Goal: Use online tool/utility: Utilize a website feature to perform a specific function

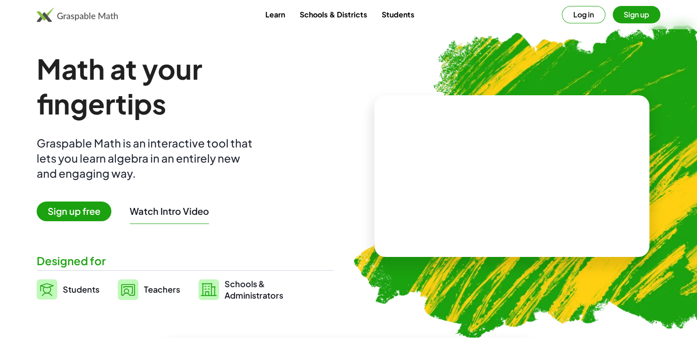
click at [73, 209] on span "Sign up free" at bounding box center [74, 212] width 75 height 20
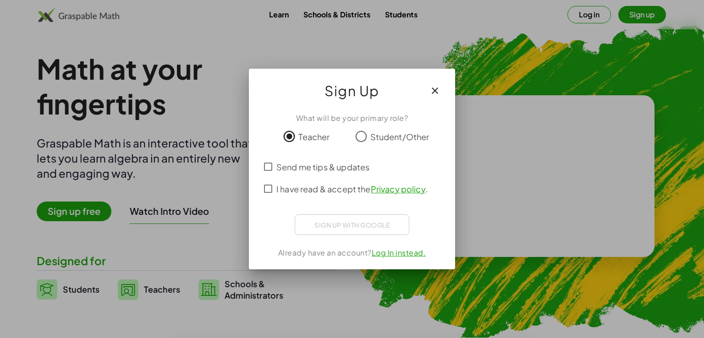
click at [394, 143] on label "Student/Other" at bounding box center [399, 136] width 59 height 18
click at [293, 186] on span "I have read & accept the Privacy policy ." at bounding box center [351, 189] width 151 height 12
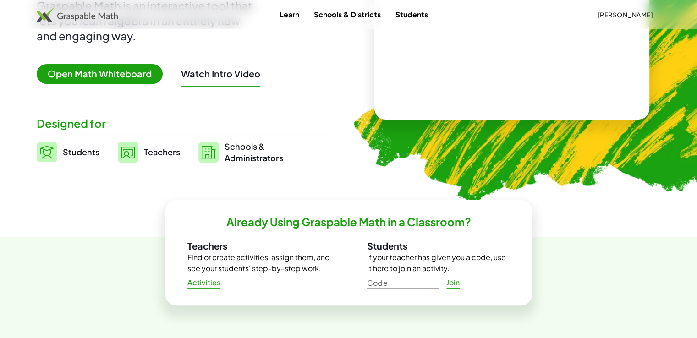
scroll to position [192, 0]
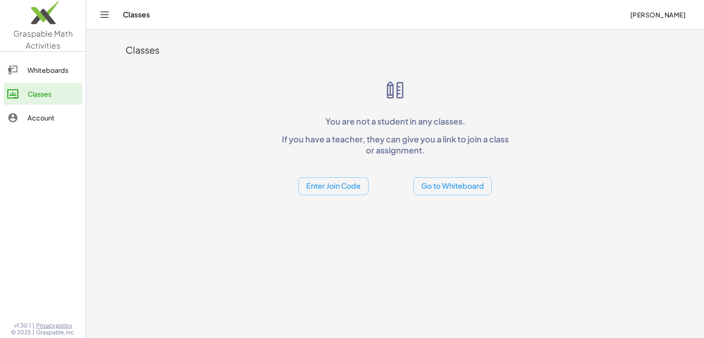
click at [461, 194] on button "Go to Whiteboard" at bounding box center [452, 186] width 78 height 18
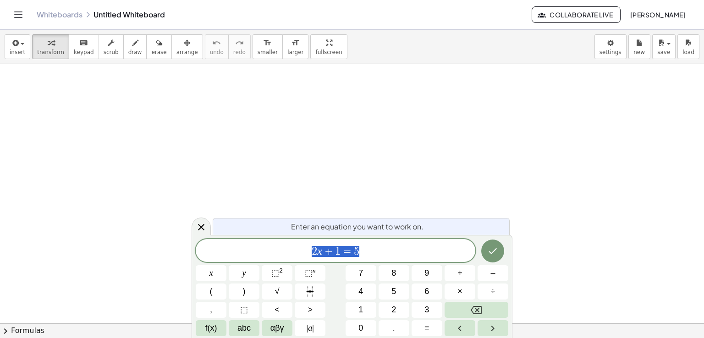
click at [85, 79] on div at bounding box center [352, 323] width 704 height 519
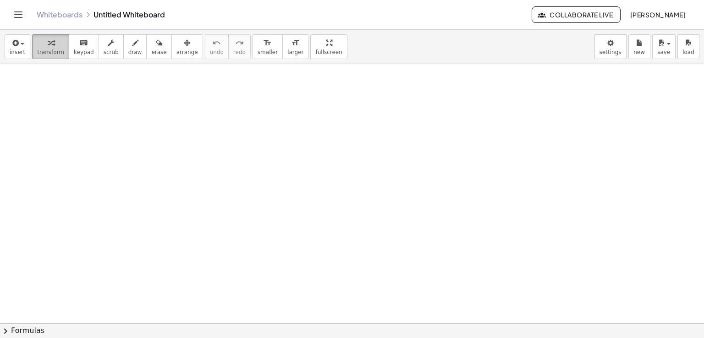
click at [55, 47] on div "button" at bounding box center [50, 42] width 27 height 11
click at [287, 198] on div at bounding box center [352, 323] width 704 height 519
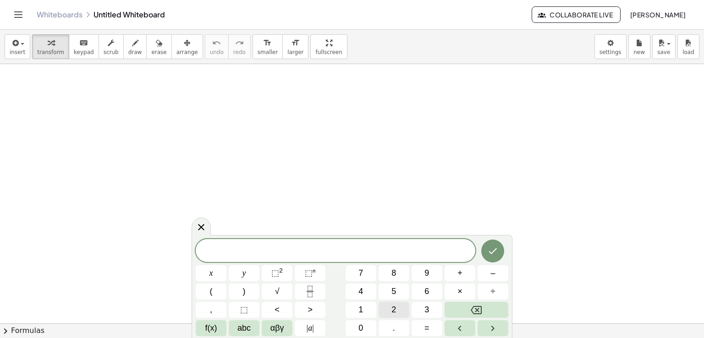
click at [393, 310] on span "2" at bounding box center [393, 310] width 5 height 12
click at [458, 295] on span "×" at bounding box center [459, 292] width 5 height 12
click at [395, 274] on button "8" at bounding box center [394, 273] width 31 height 16
click at [488, 275] on button "–" at bounding box center [493, 273] width 31 height 16
click at [427, 273] on button "9" at bounding box center [427, 273] width 31 height 16
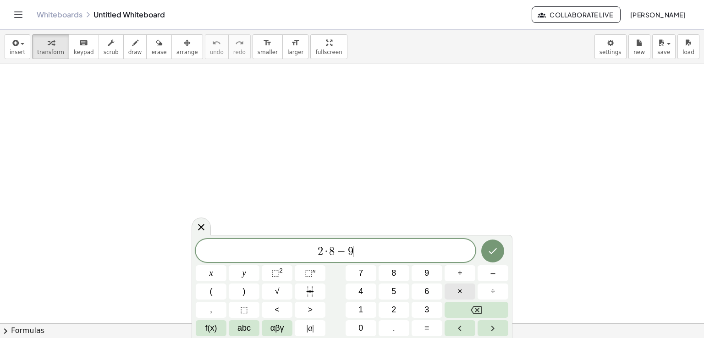
click at [457, 291] on button "×" at bounding box center [460, 292] width 31 height 16
click at [431, 296] on button "6" at bounding box center [427, 292] width 31 height 16
click at [497, 252] on icon "Done" at bounding box center [492, 251] width 11 height 11
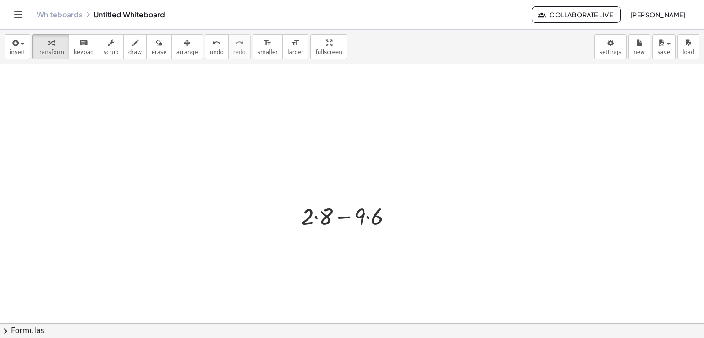
click at [369, 241] on div at bounding box center [352, 323] width 704 height 519
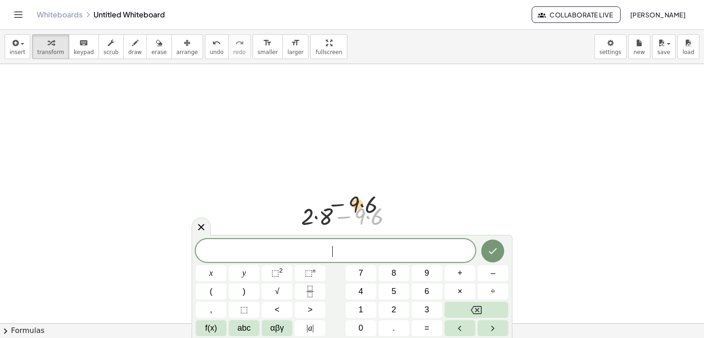
drag, startPoint x: 353, startPoint y: 222, endPoint x: 344, endPoint y: 205, distance: 18.7
click at [343, 205] on div at bounding box center [351, 215] width 108 height 31
click at [455, 182] on div at bounding box center [352, 323] width 704 height 519
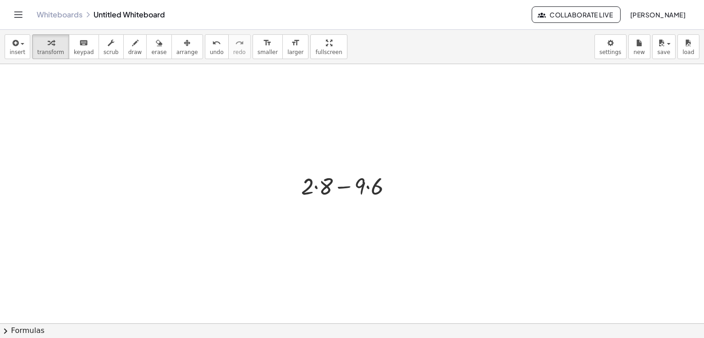
scroll to position [46, 0]
click at [307, 173] on div at bounding box center [351, 169] width 108 height 31
click at [306, 171] on div at bounding box center [351, 169] width 108 height 31
drag, startPoint x: 307, startPoint y: 174, endPoint x: 325, endPoint y: 174, distance: 18.3
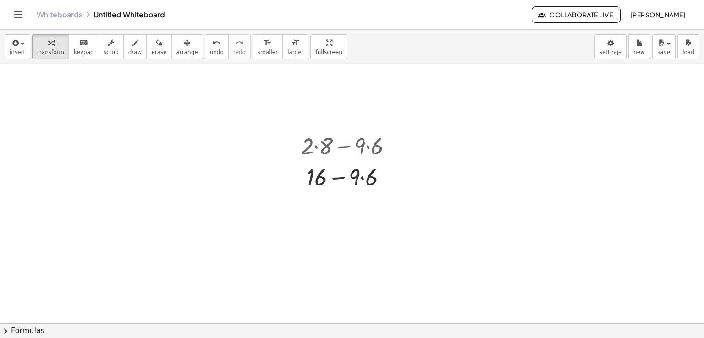
scroll to position [92, 0]
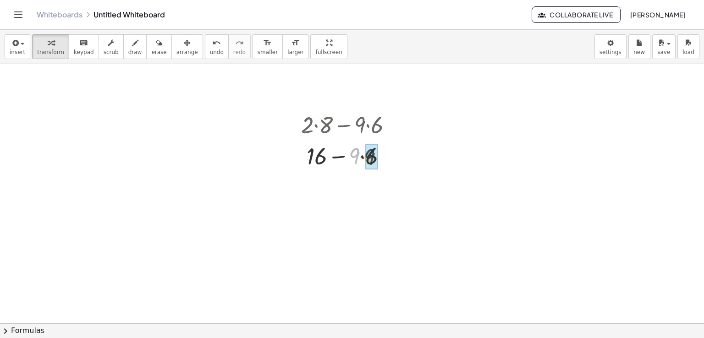
drag, startPoint x: 355, startPoint y: 158, endPoint x: 370, endPoint y: 159, distance: 15.2
drag, startPoint x: 316, startPoint y: 159, endPoint x: 395, endPoint y: 160, distance: 79.3
click at [395, 160] on div at bounding box center [351, 155] width 108 height 31
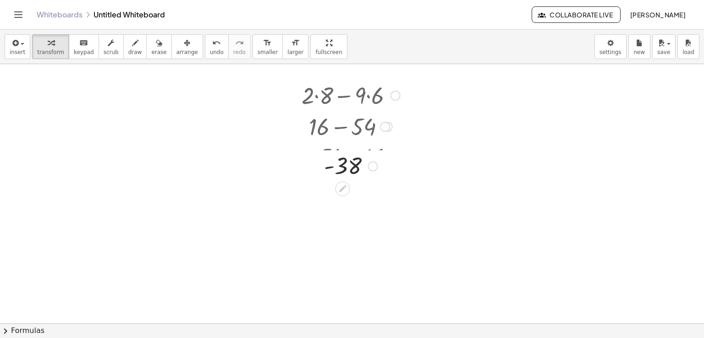
scroll to position [138, 0]
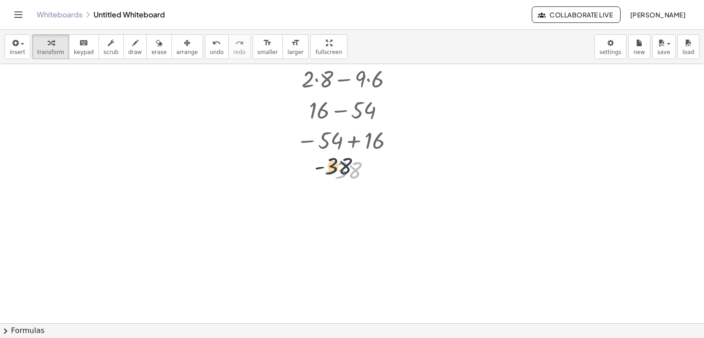
drag, startPoint x: 347, startPoint y: 171, endPoint x: 341, endPoint y: 171, distance: 6.0
click at [341, 171] on div at bounding box center [348, 170] width 113 height 30
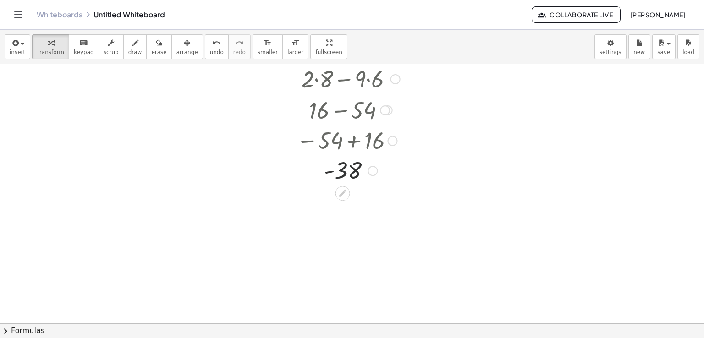
drag, startPoint x: 323, startPoint y: 154, endPoint x: 329, endPoint y: 163, distance: 10.8
click at [343, 79] on div "+ · 2 · 8 − · 9 · 6 + 16 − · 9 · 6 + 16 − 54 − 54 + 16 - 38" at bounding box center [343, 79] width 0 height 0
click at [349, 184] on div at bounding box center [346, 192] width 7 height 17
click at [344, 193] on icon at bounding box center [343, 193] width 10 height 10
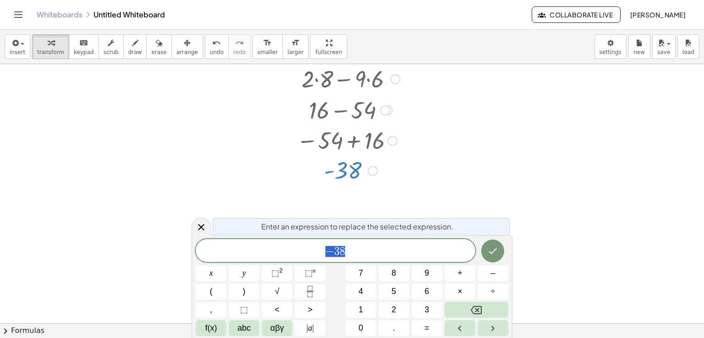
click at [373, 179] on div at bounding box center [348, 170] width 113 height 30
click at [373, 173] on div at bounding box center [373, 171] width 10 height 10
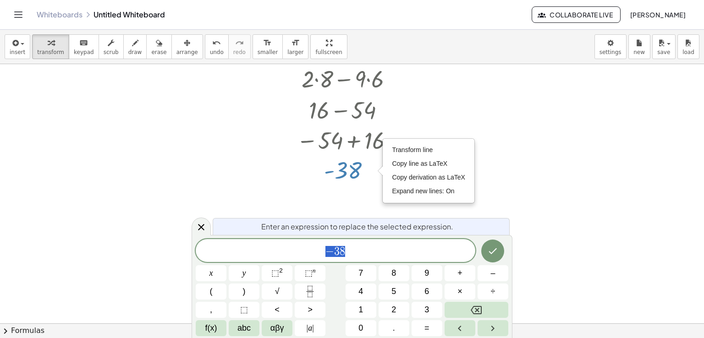
drag, startPoint x: 494, startPoint y: 173, endPoint x: 481, endPoint y: 165, distance: 15.0
click at [493, 171] on div at bounding box center [352, 186] width 704 height 519
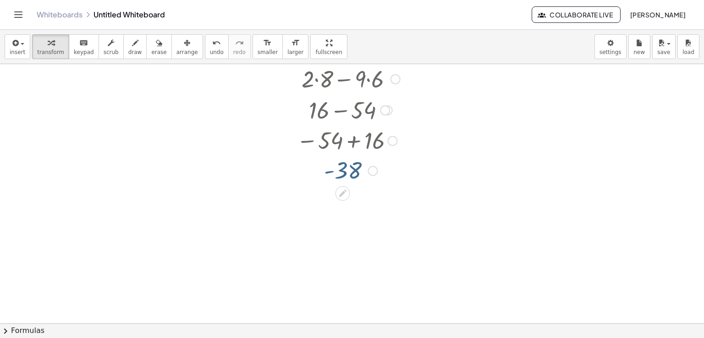
click at [384, 109] on div at bounding box center [385, 110] width 10 height 10
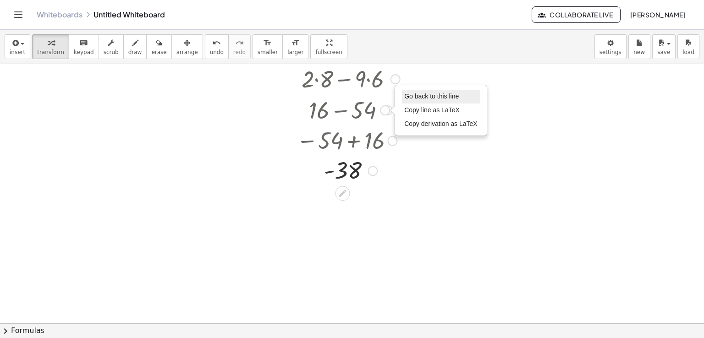
click at [425, 96] on span "Go back to this line" at bounding box center [431, 96] width 55 height 7
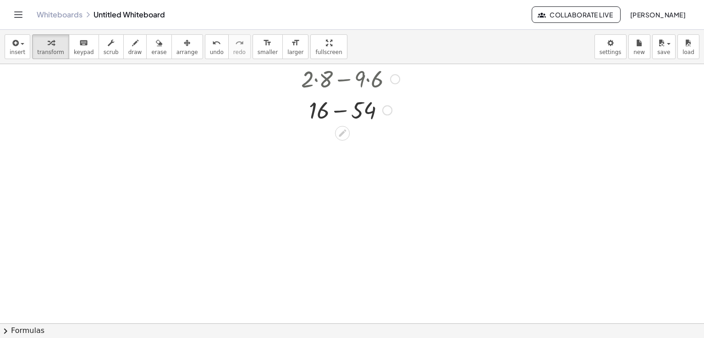
click at [388, 112] on div "Go back to this line Copy line as LaTeX Copy derivation as LaTeX" at bounding box center [387, 110] width 10 height 10
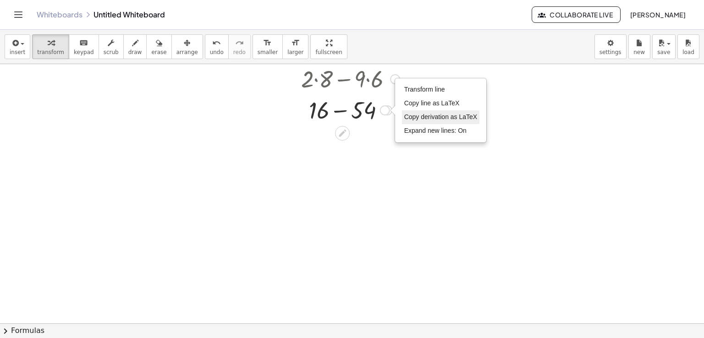
click at [417, 118] on span "Copy derivation as LaTeX" at bounding box center [440, 116] width 73 height 7
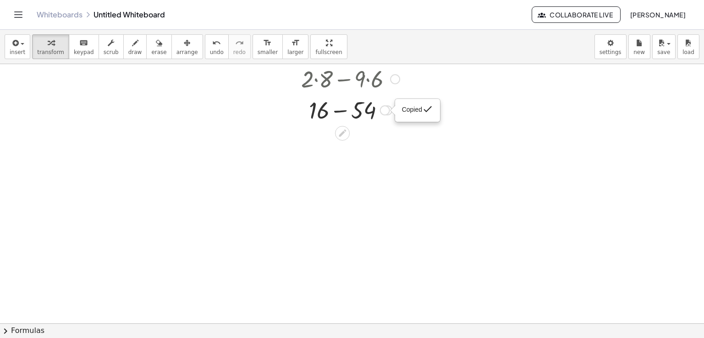
click at [413, 110] on span "Copied" at bounding box center [412, 109] width 20 height 7
drag, startPoint x: 391, startPoint y: 153, endPoint x: 383, endPoint y: 143, distance: 12.1
click at [390, 154] on div at bounding box center [352, 186] width 704 height 519
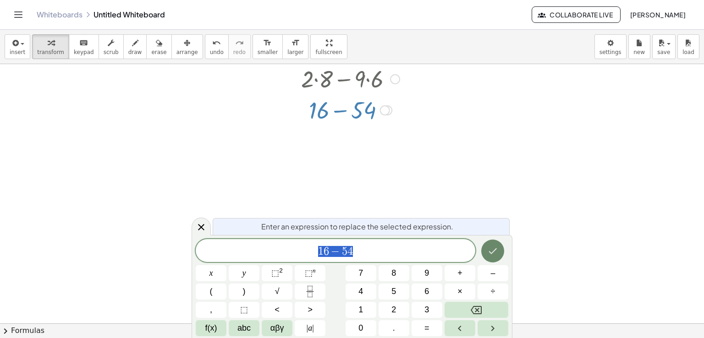
click at [489, 246] on icon "Done" at bounding box center [492, 251] width 11 height 11
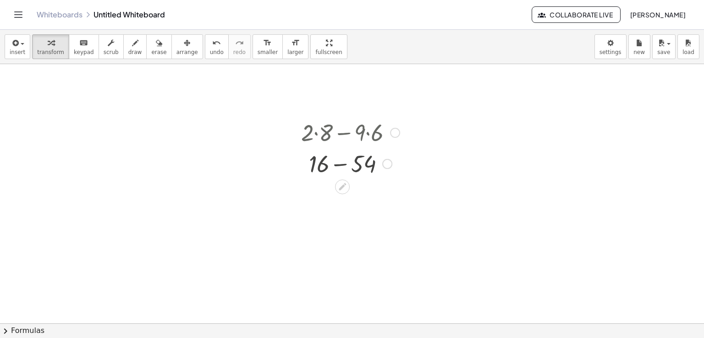
scroll to position [0, 0]
